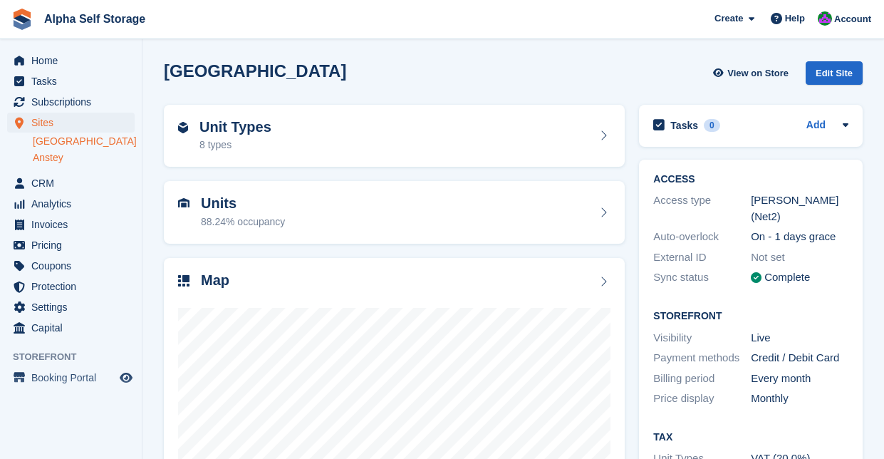
click at [59, 156] on link "Anstey" at bounding box center [84, 158] width 102 height 14
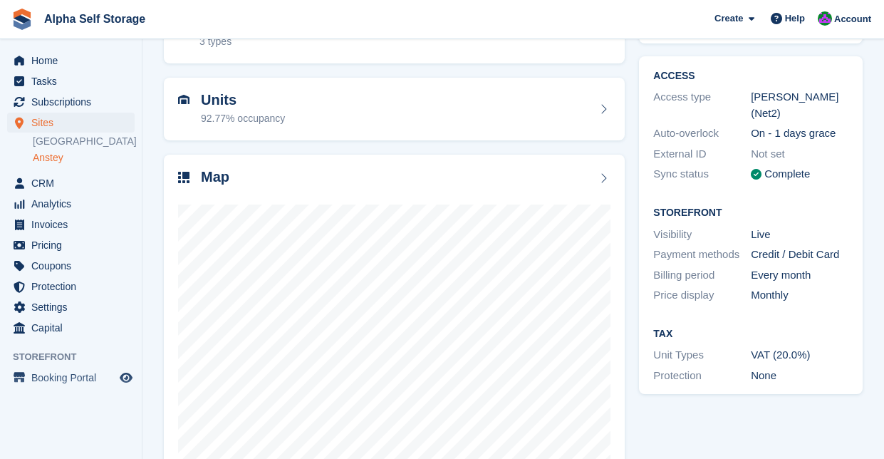
scroll to position [120, 0]
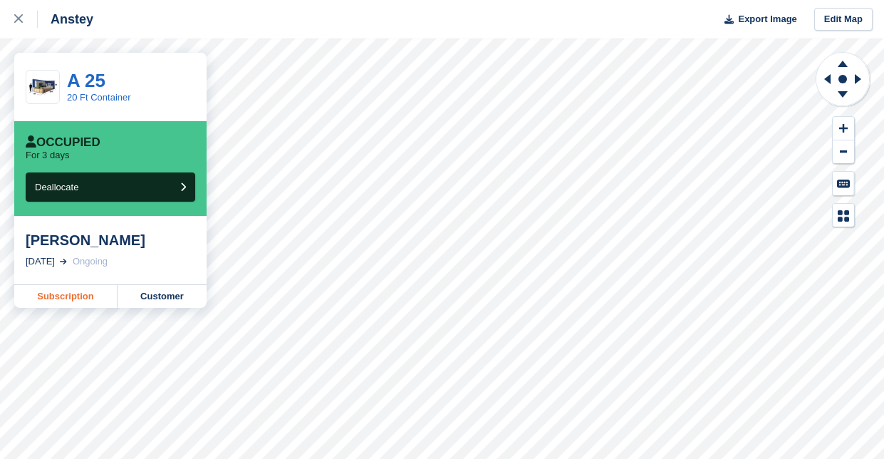
click at [69, 297] on link "Subscription" at bounding box center [65, 296] width 103 height 23
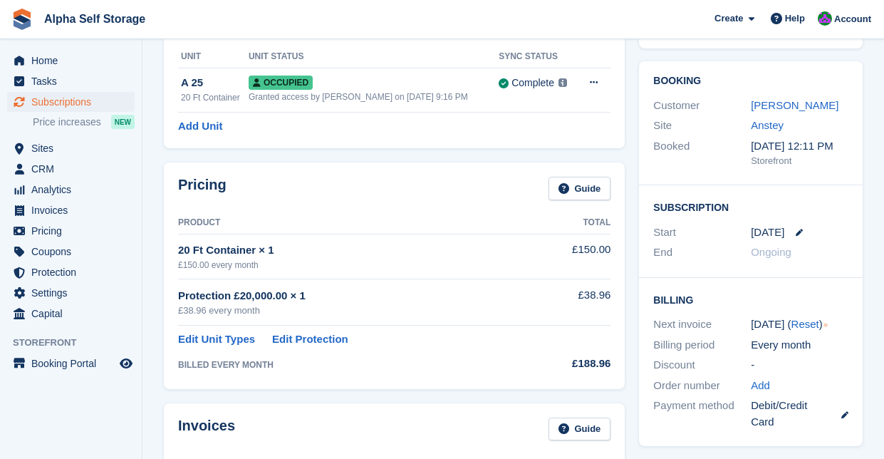
scroll to position [125, 0]
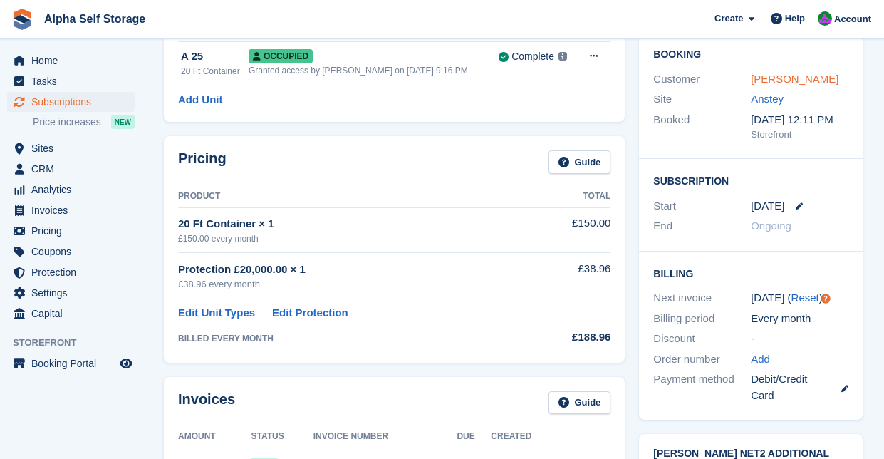
click at [804, 77] on link "Craig goddard" at bounding box center [795, 79] width 88 height 12
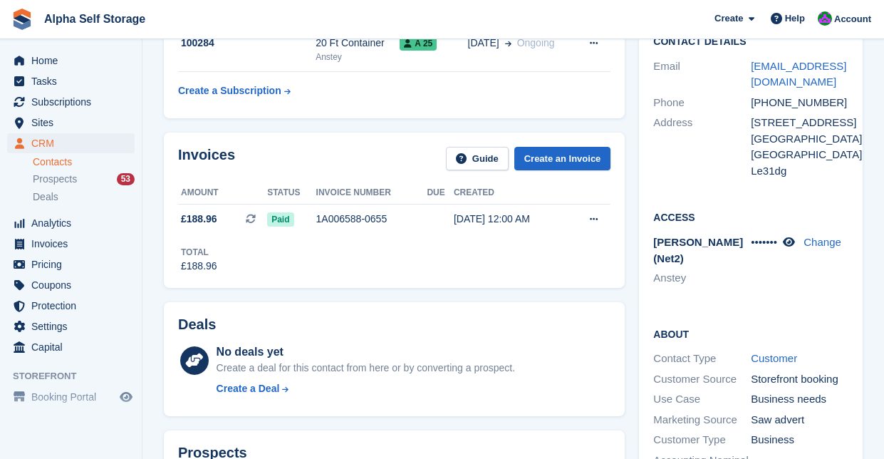
scroll to position [148, 0]
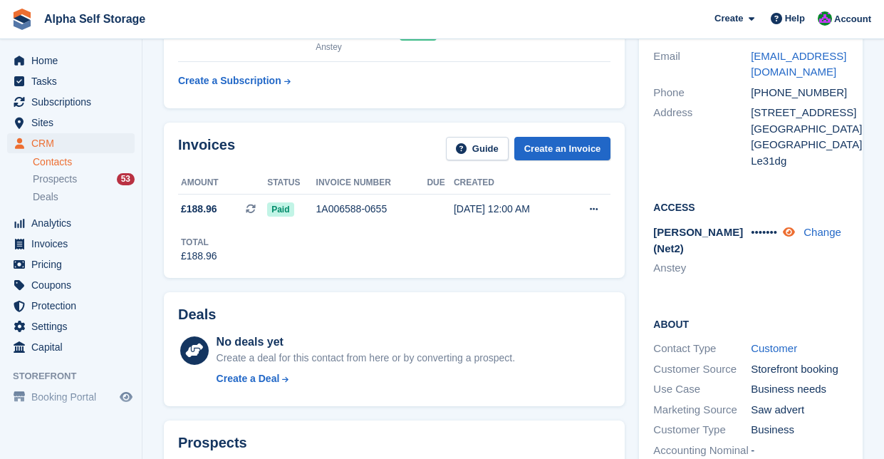
click at [795, 228] on icon at bounding box center [789, 232] width 12 height 11
click at [821, 228] on link "Change" at bounding box center [822, 232] width 38 height 12
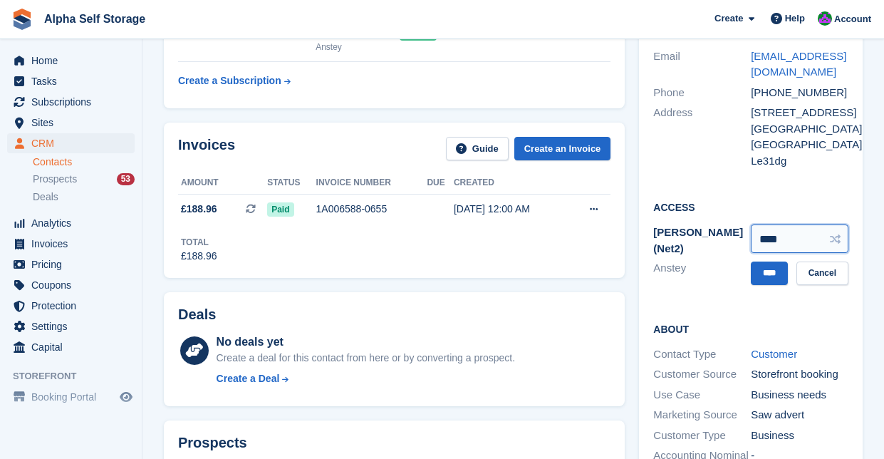
click at [808, 239] on input "****" at bounding box center [800, 238] width 98 height 28
type input "*"
type input "****"
click at [777, 271] on input "****" at bounding box center [769, 273] width 37 height 24
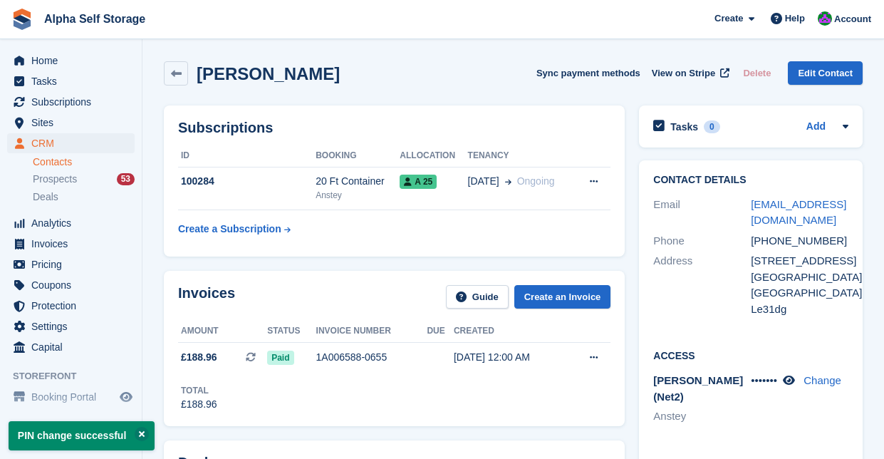
scroll to position [0, 0]
click at [50, 63] on span "Home" at bounding box center [73, 61] width 85 height 20
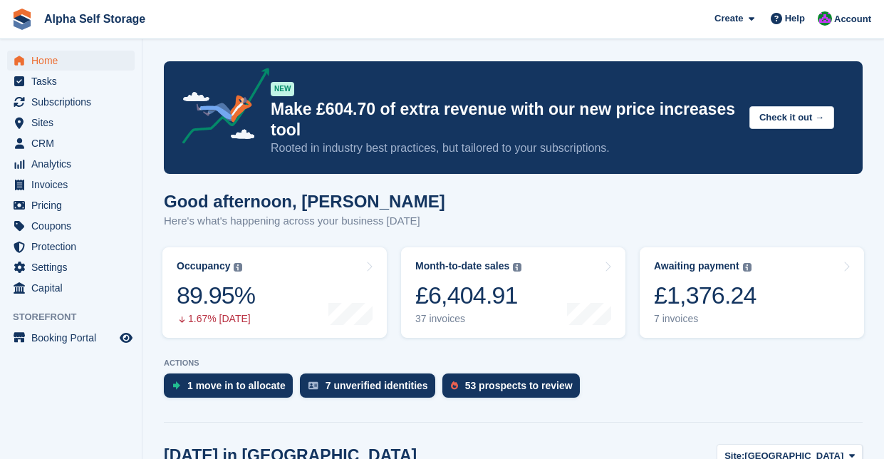
click at [52, 58] on span "Home" at bounding box center [73, 61] width 85 height 20
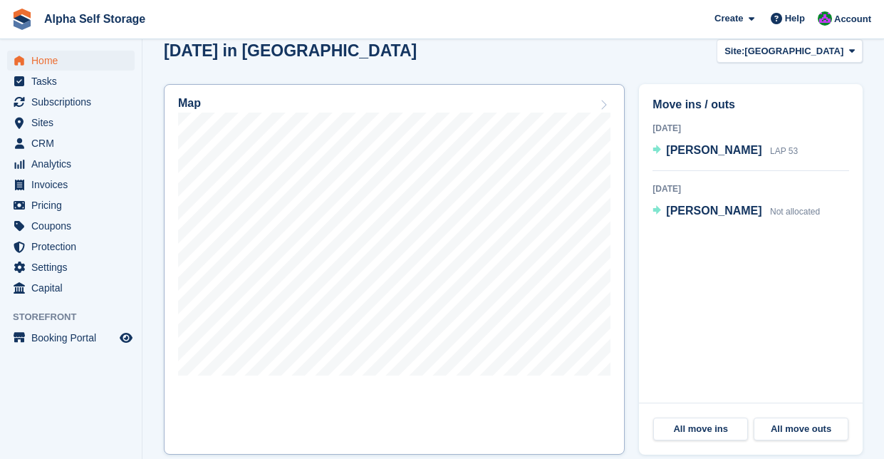
scroll to position [401, 0]
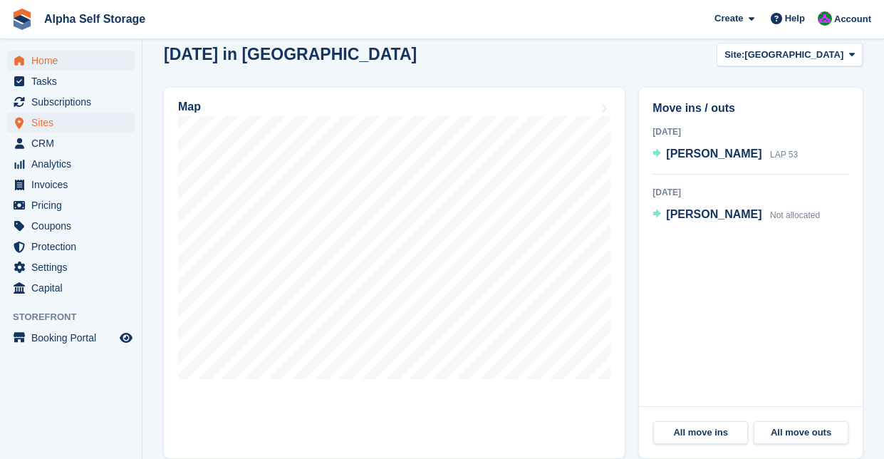
click at [72, 123] on span "Sites" at bounding box center [73, 123] width 85 height 20
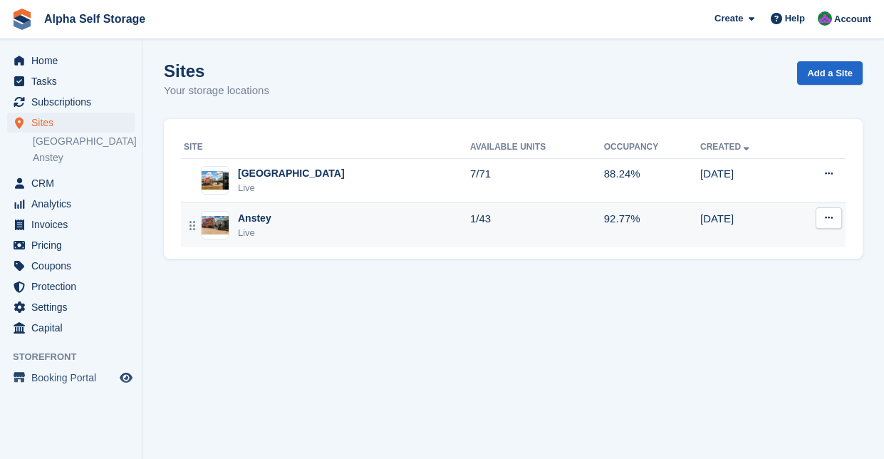
click at [247, 213] on div "Anstey" at bounding box center [254, 218] width 33 height 15
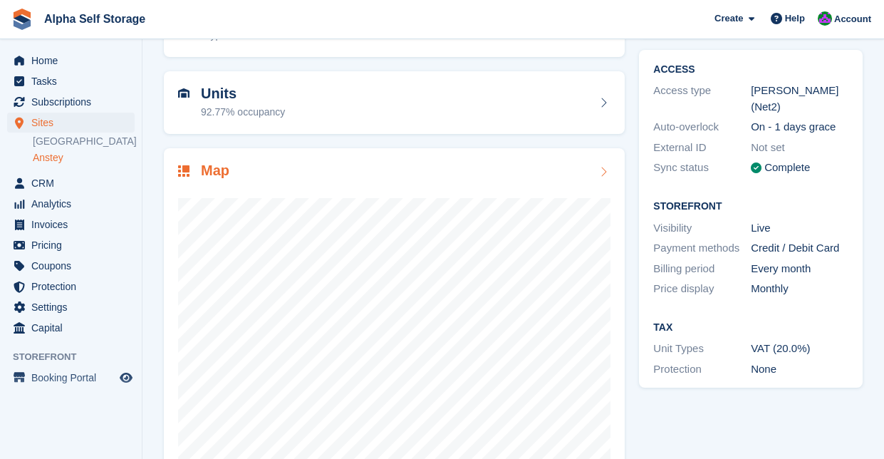
scroll to position [128, 0]
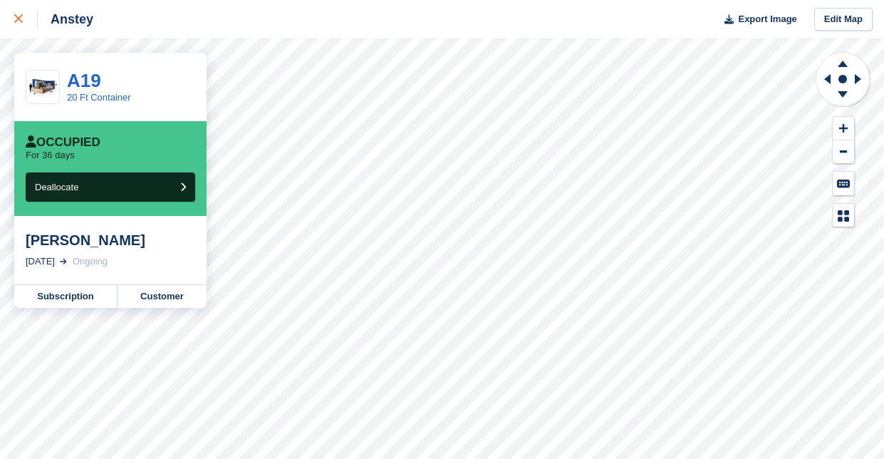
click at [13, 16] on link at bounding box center [19, 19] width 38 height 38
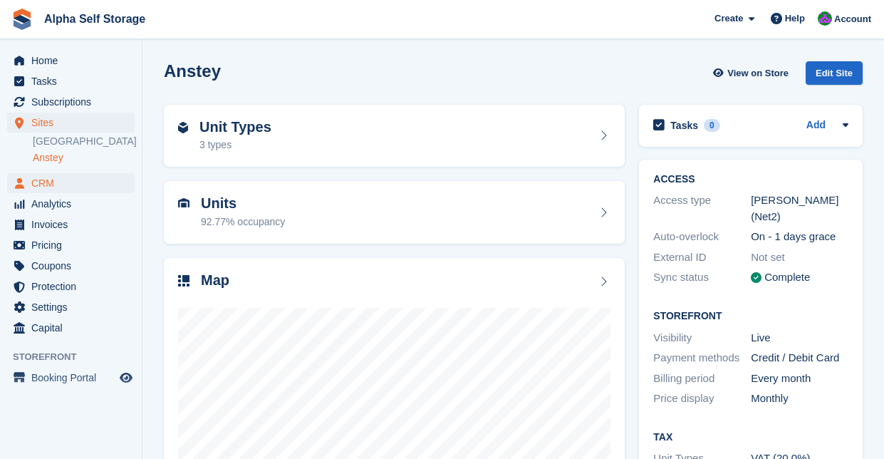
click at [77, 177] on span "CRM" at bounding box center [73, 183] width 85 height 20
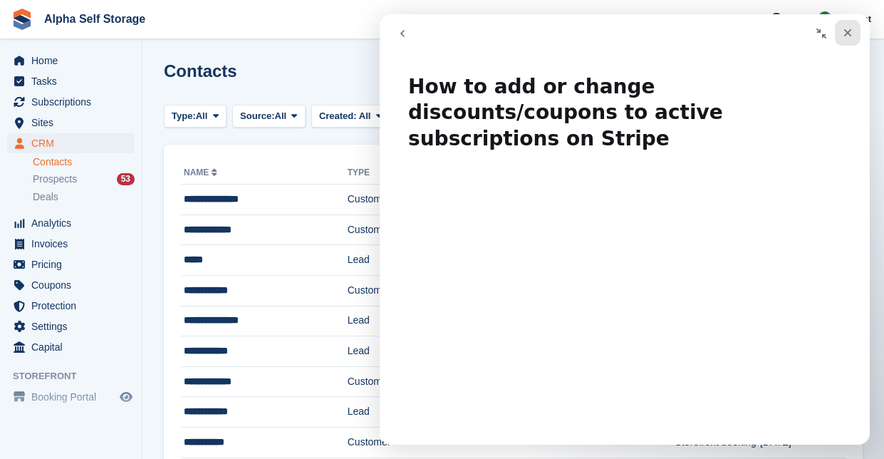
click at [845, 32] on icon "Close" at bounding box center [847, 32] width 11 height 11
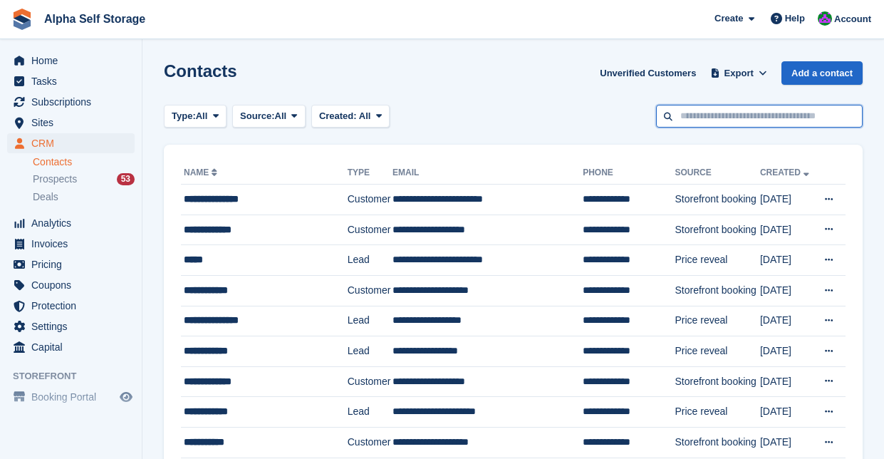
click at [747, 118] on input "text" at bounding box center [759, 117] width 207 height 24
type input "****"
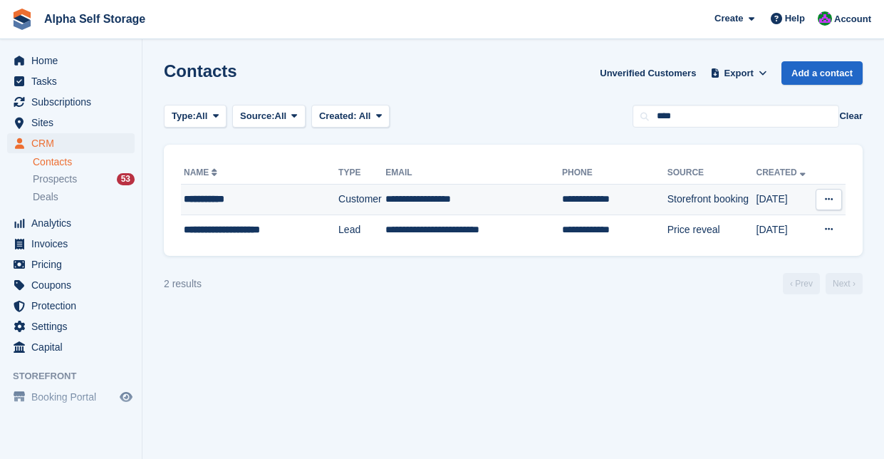
click at [562, 206] on td "**********" at bounding box center [614, 200] width 105 height 31
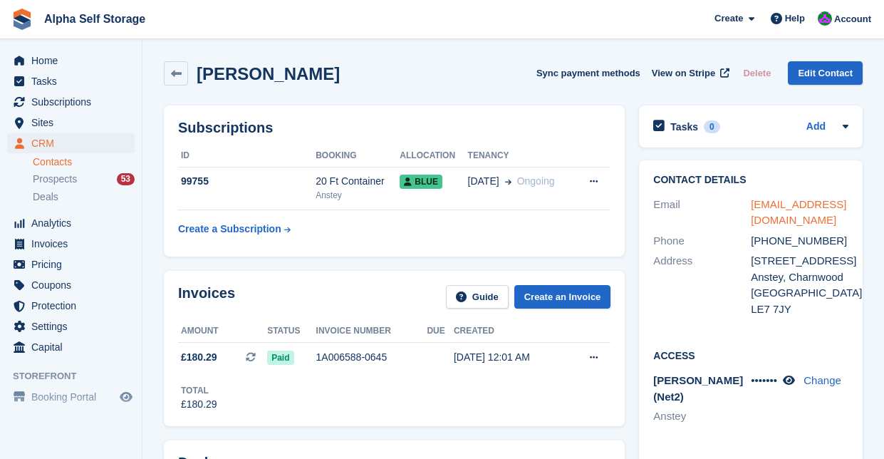
click at [800, 202] on link "m7ayk84@icloud.com" at bounding box center [798, 212] width 95 height 28
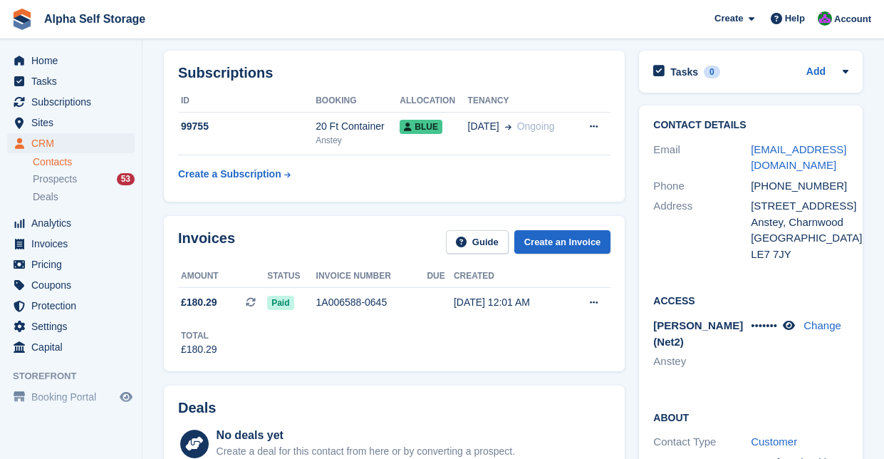
scroll to position [63, 0]
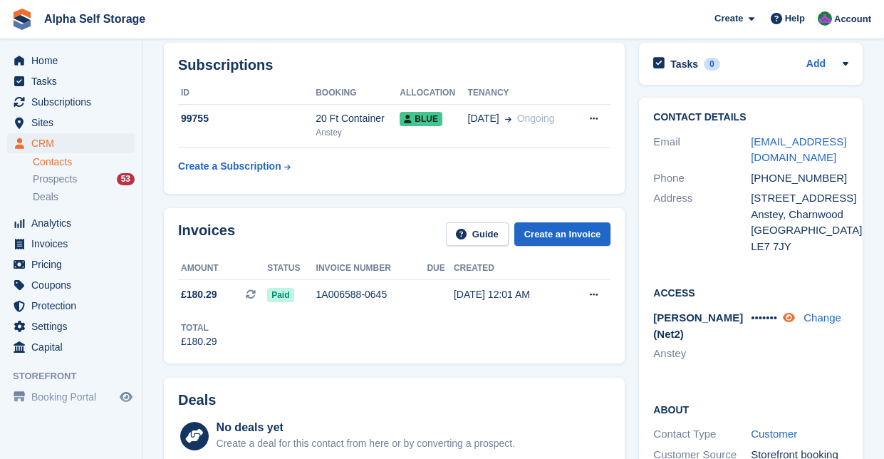
click at [795, 318] on icon at bounding box center [789, 317] width 12 height 11
